Goal: Browse casually: Explore the website without a specific task or goal

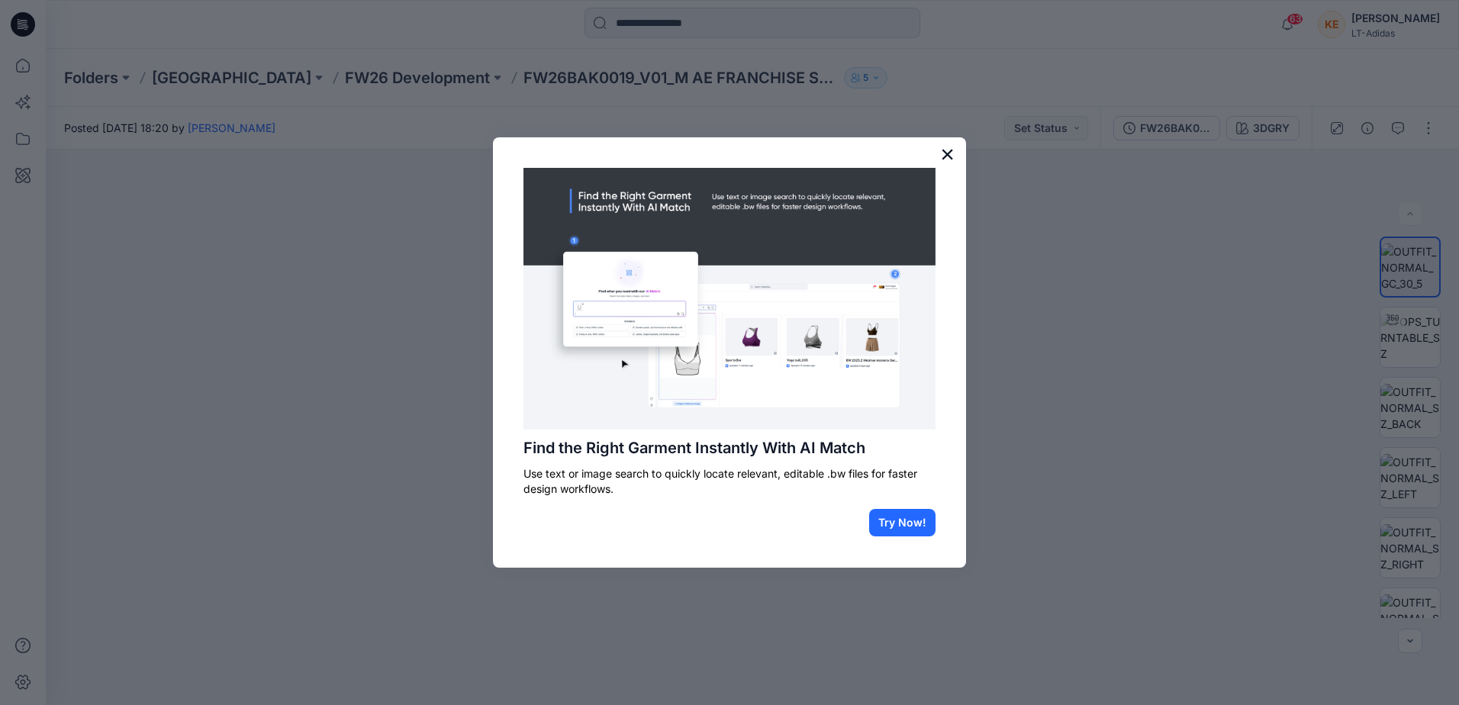
click at [946, 150] on button "×" at bounding box center [947, 154] width 15 height 24
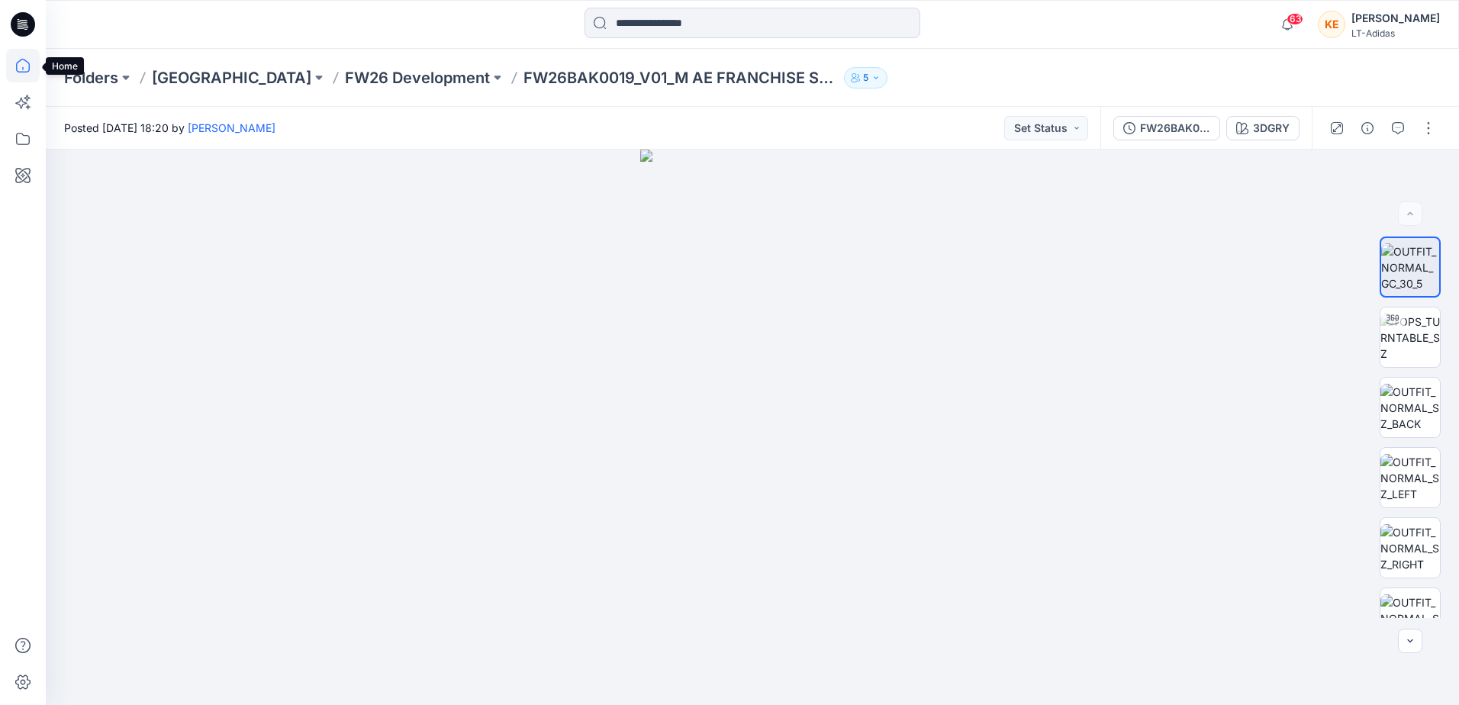
click at [21, 65] on icon at bounding box center [23, 66] width 34 height 34
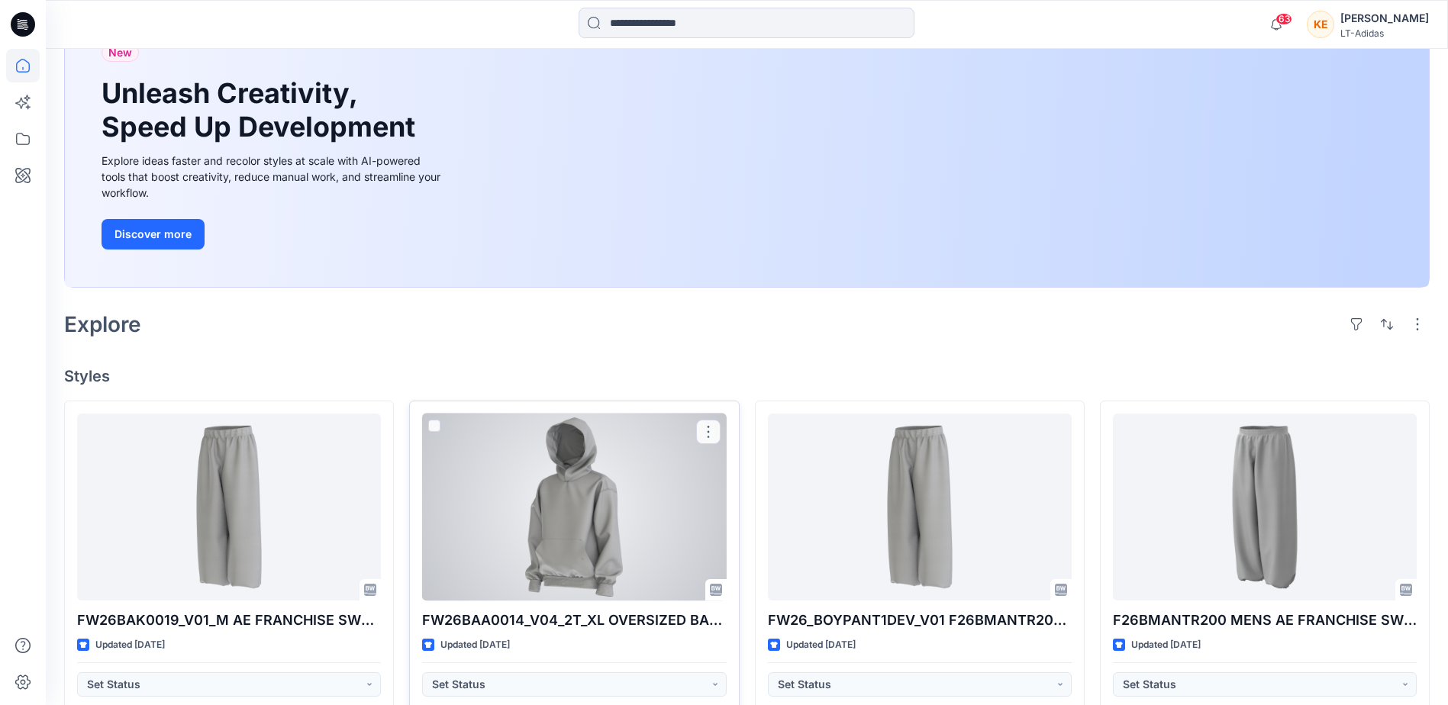
scroll to position [153, 0]
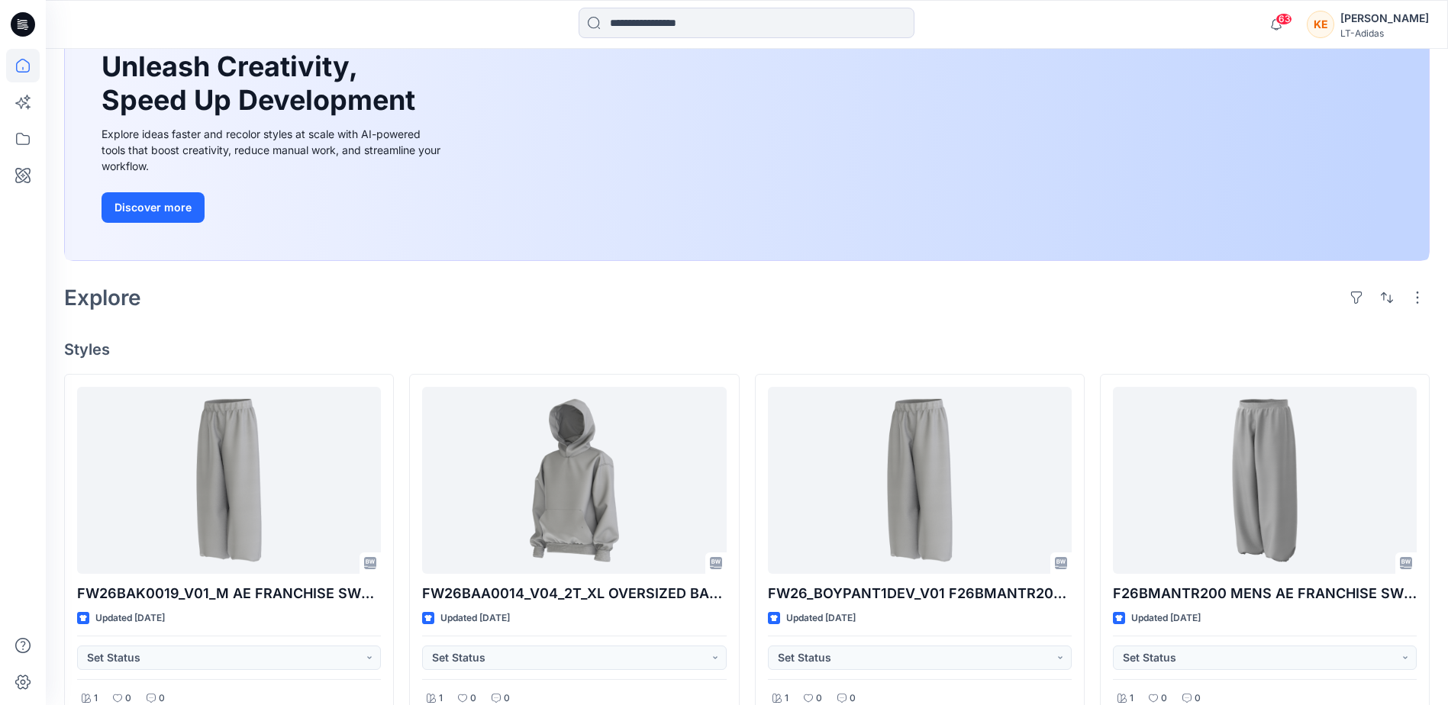
click at [811, 355] on h4 "Styles" at bounding box center [747, 349] width 1366 height 18
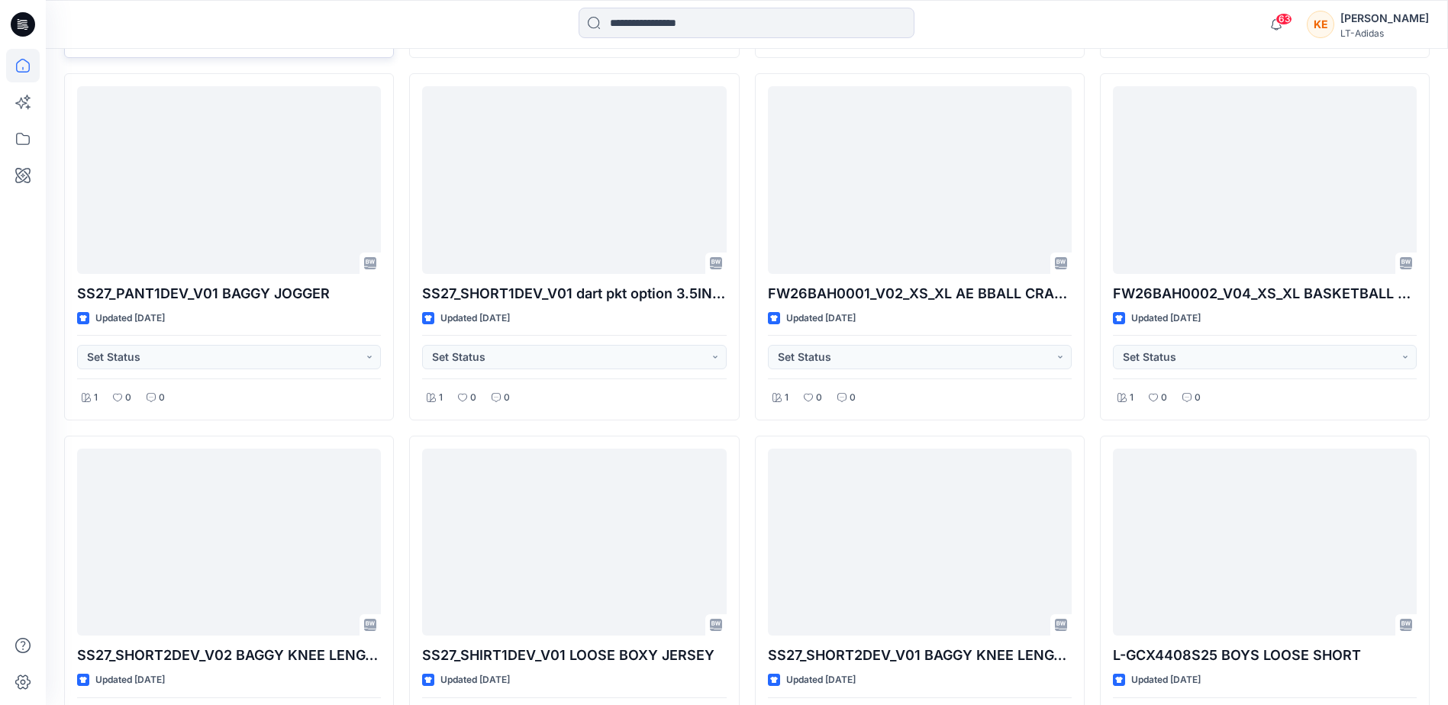
scroll to position [840, 0]
